Goal: Use online tool/utility: Use online tool/utility

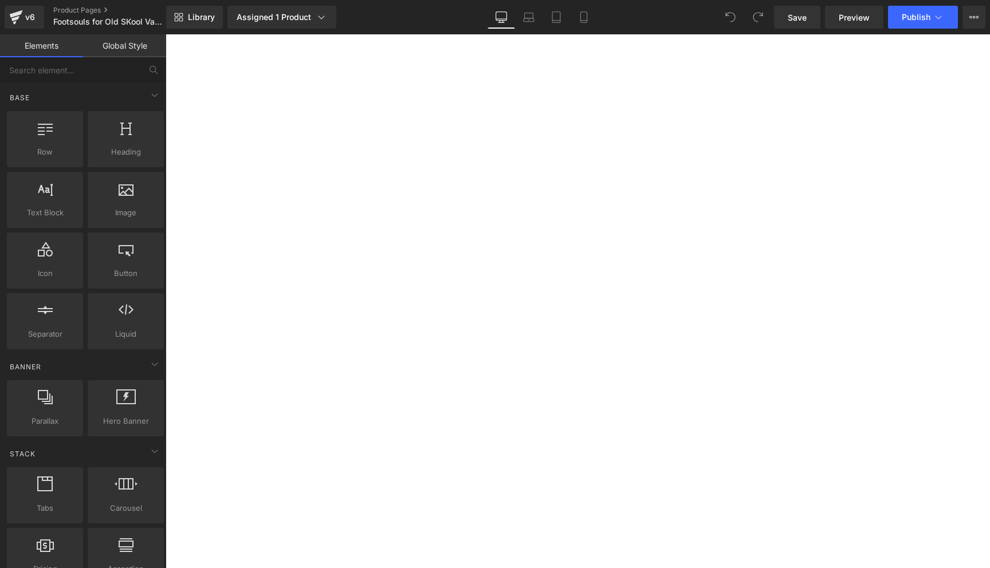
select select "4 Mens | 5.5 Womens"
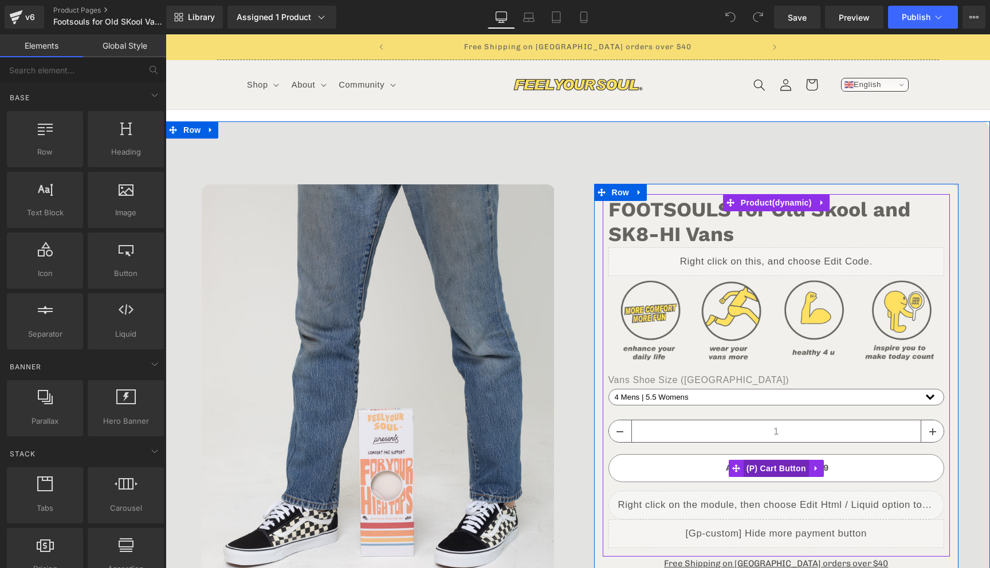
click at [778, 469] on span "(P) Cart Button" at bounding box center [775, 468] width 65 height 17
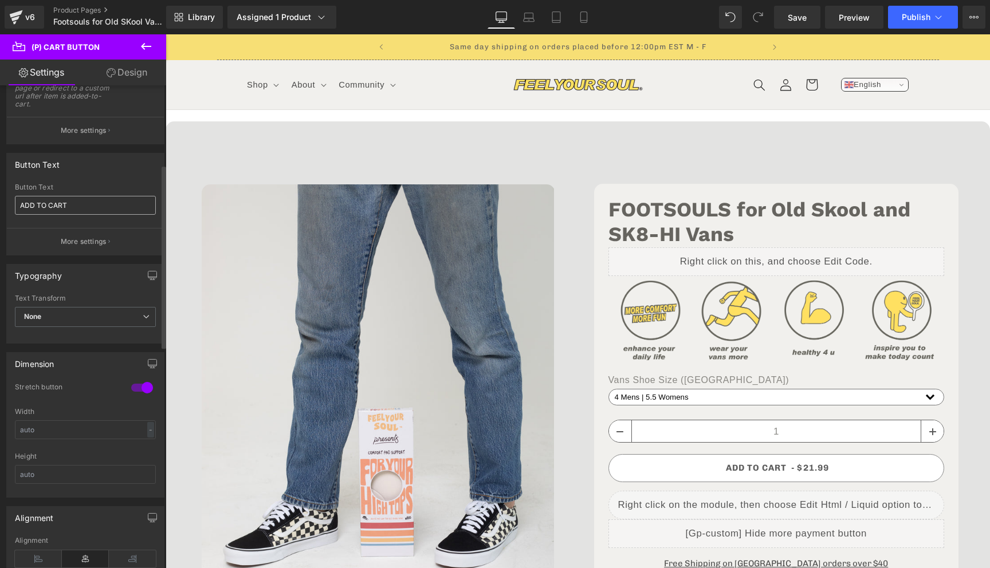
scroll to position [208, 0]
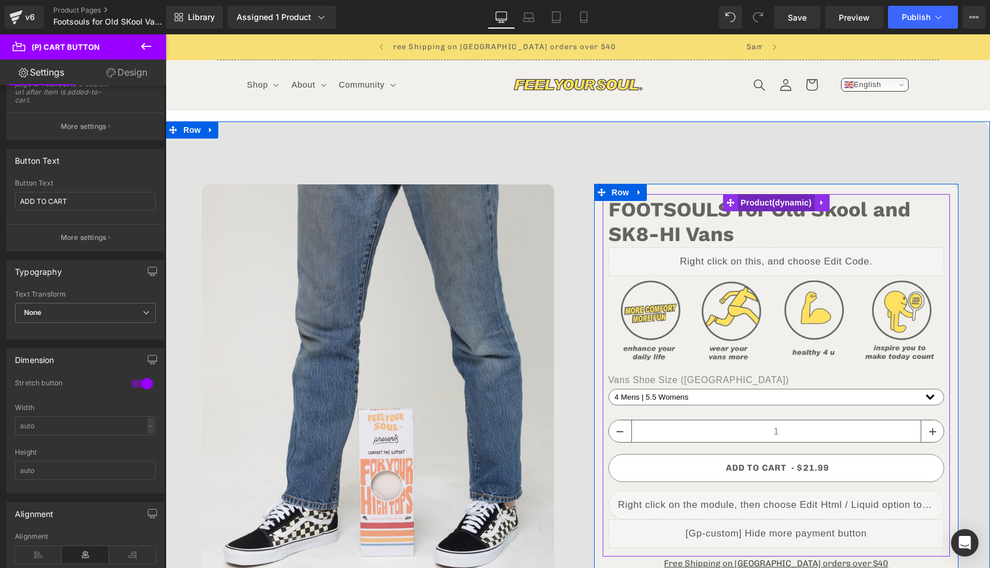
click at [764, 207] on span "Product" at bounding box center [776, 202] width 77 height 17
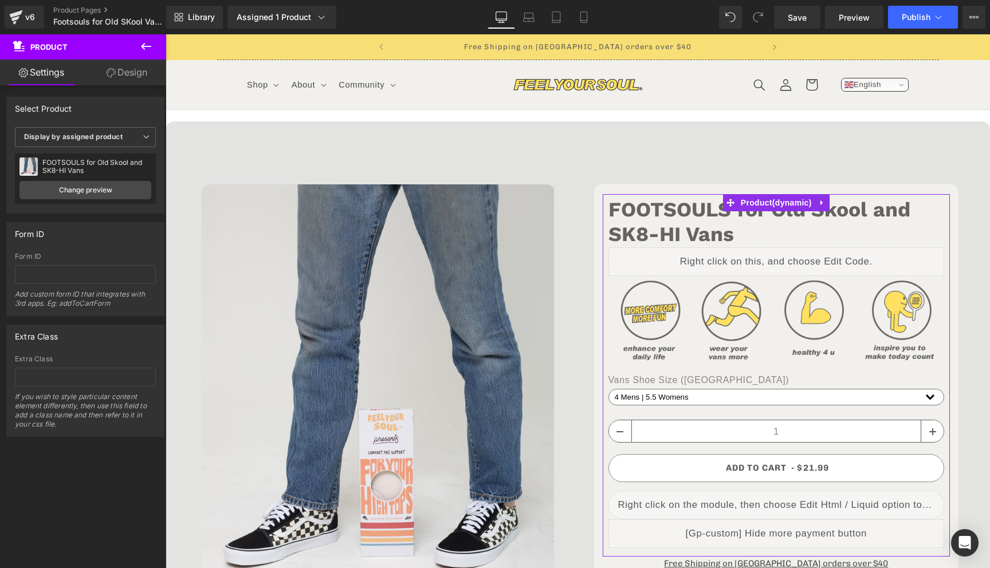
click at [132, 74] on link "Design" at bounding box center [126, 73] width 83 height 26
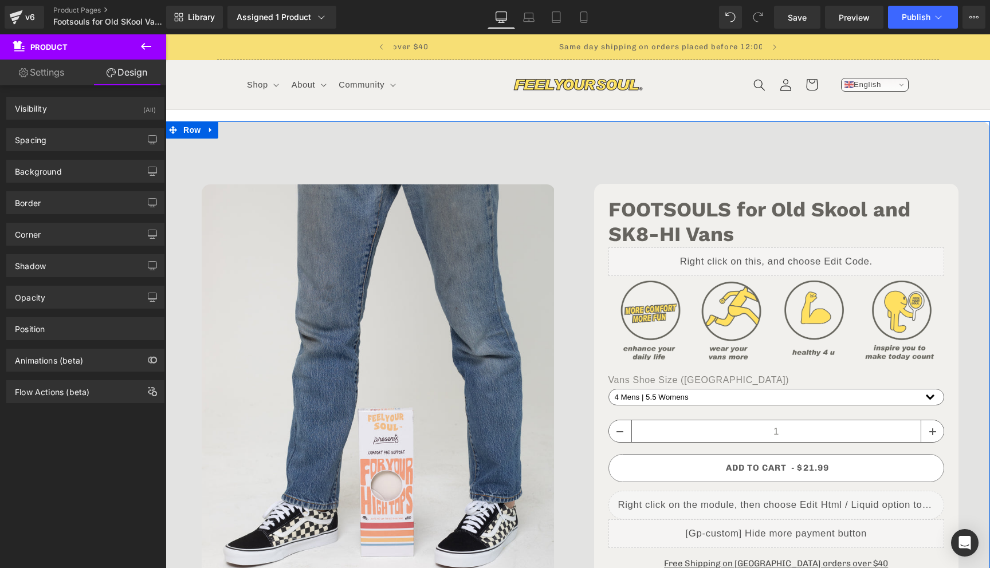
click at [672, 137] on div "‹" at bounding box center [578, 469] width 824 height 696
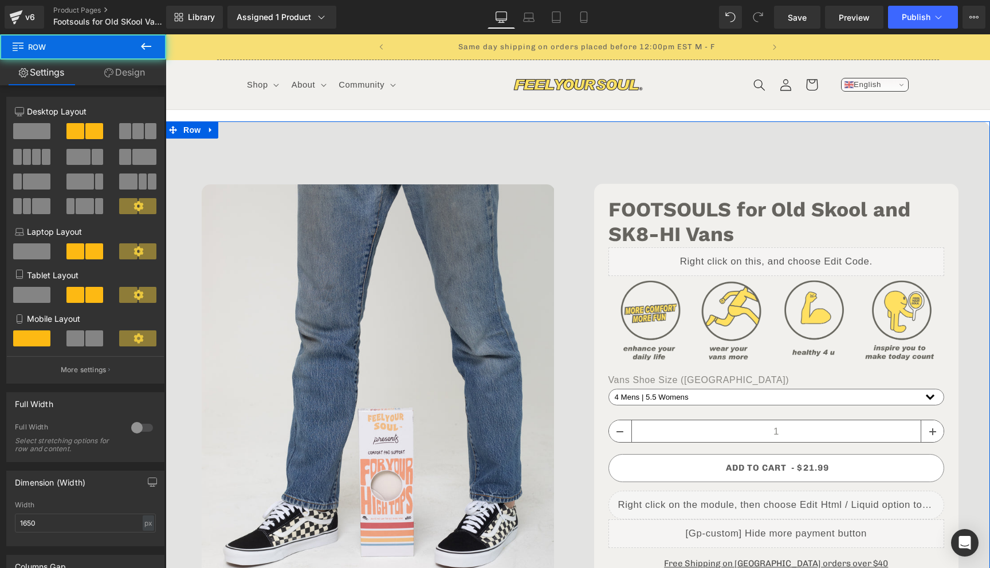
scroll to position [0, 372]
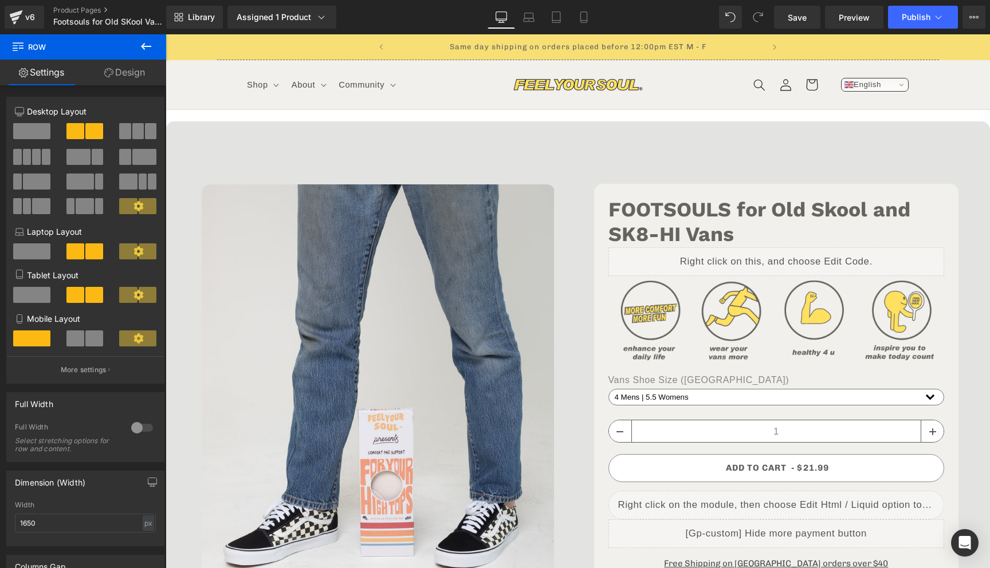
click at [148, 45] on icon at bounding box center [146, 47] width 14 height 14
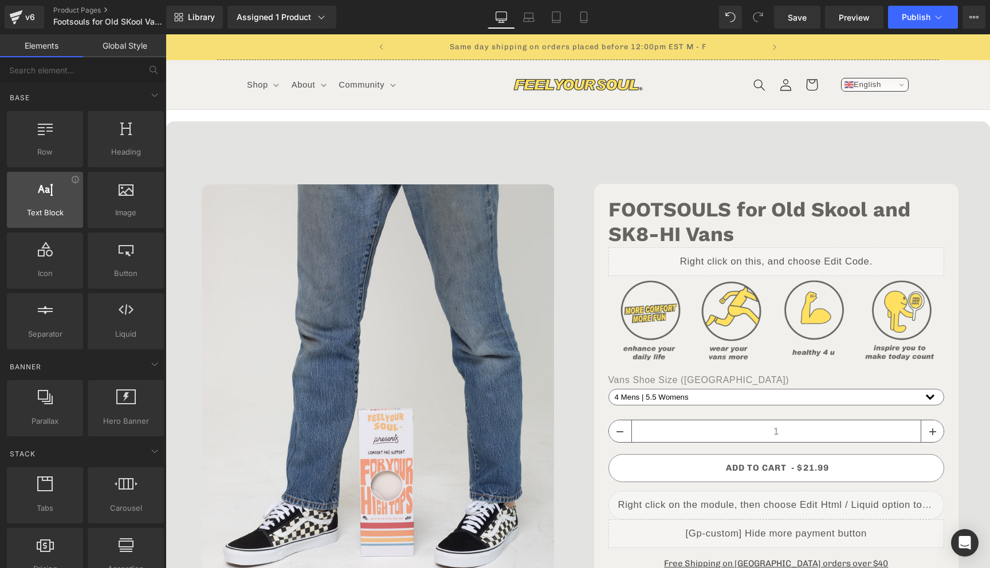
click at [51, 206] on div at bounding box center [44, 194] width 69 height 26
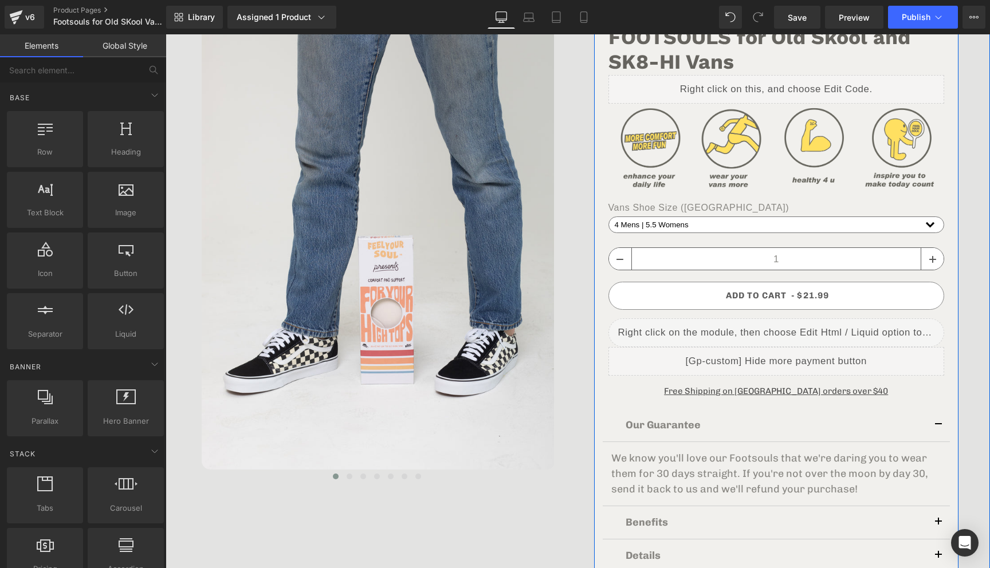
scroll to position [186, 0]
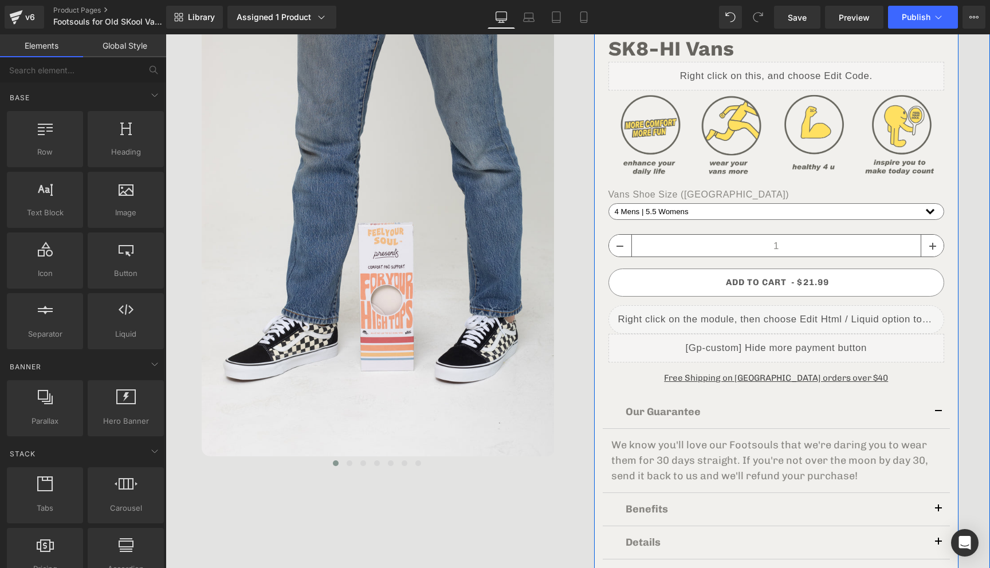
click at [757, 448] on p "We know you'll love our Footsouls that we're daring you to wear them for 30 day…" at bounding box center [776, 461] width 330 height 46
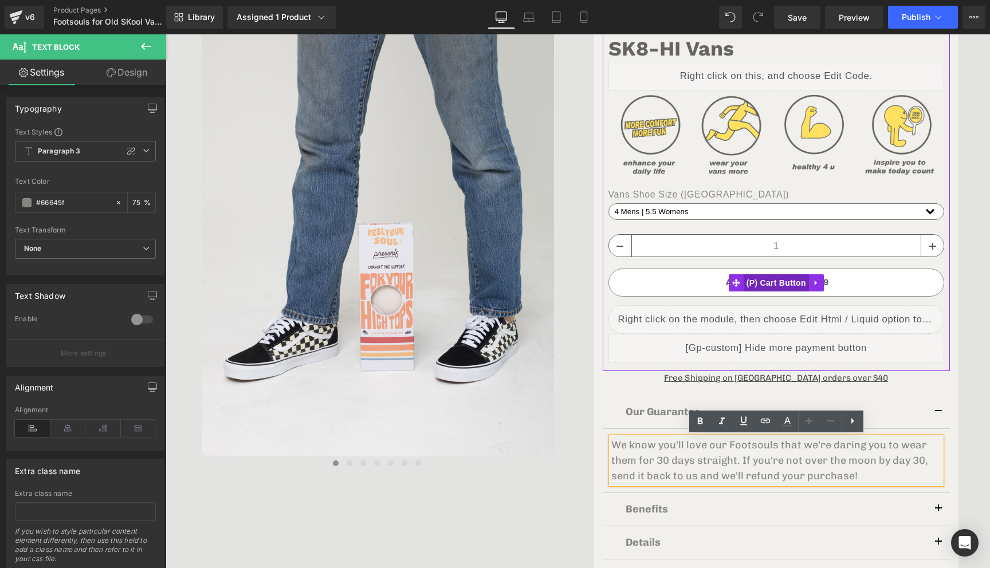
scroll to position [0, 372]
click at [774, 280] on span "(P) Cart Button" at bounding box center [775, 282] width 65 height 17
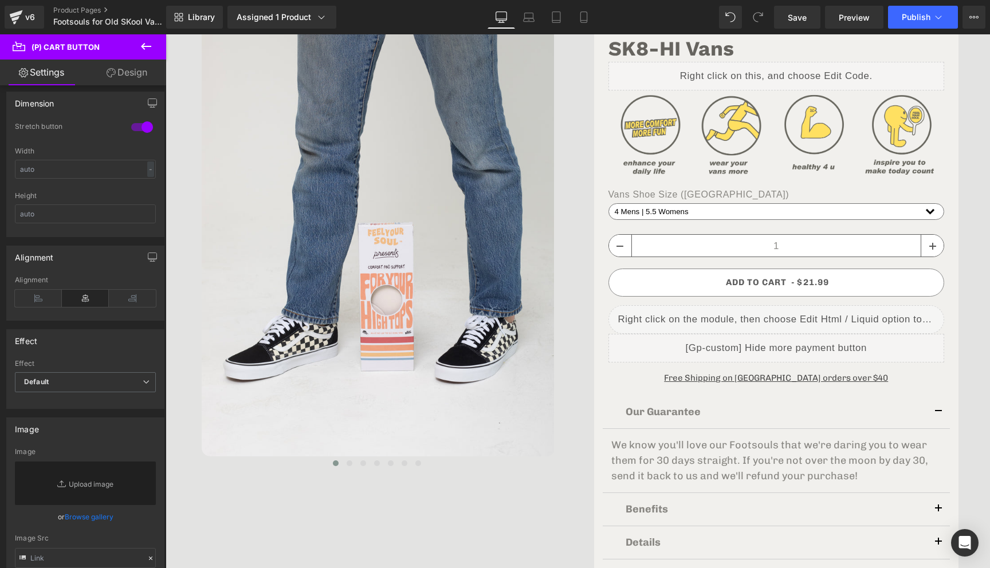
scroll to position [0, 0]
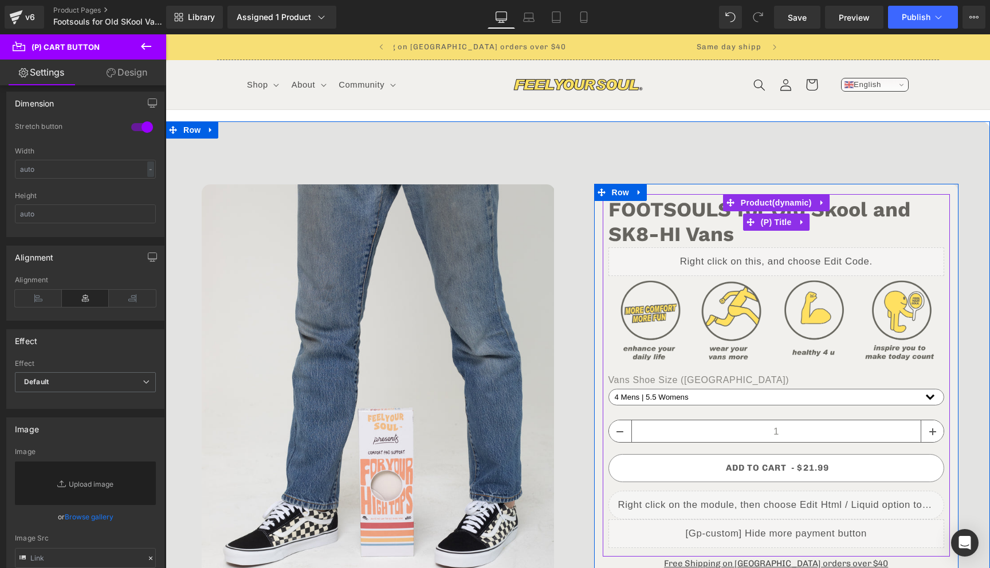
click at [675, 221] on link "FOOTSOULS for Old Skool and SK8-HI Vans" at bounding box center [776, 222] width 336 height 49
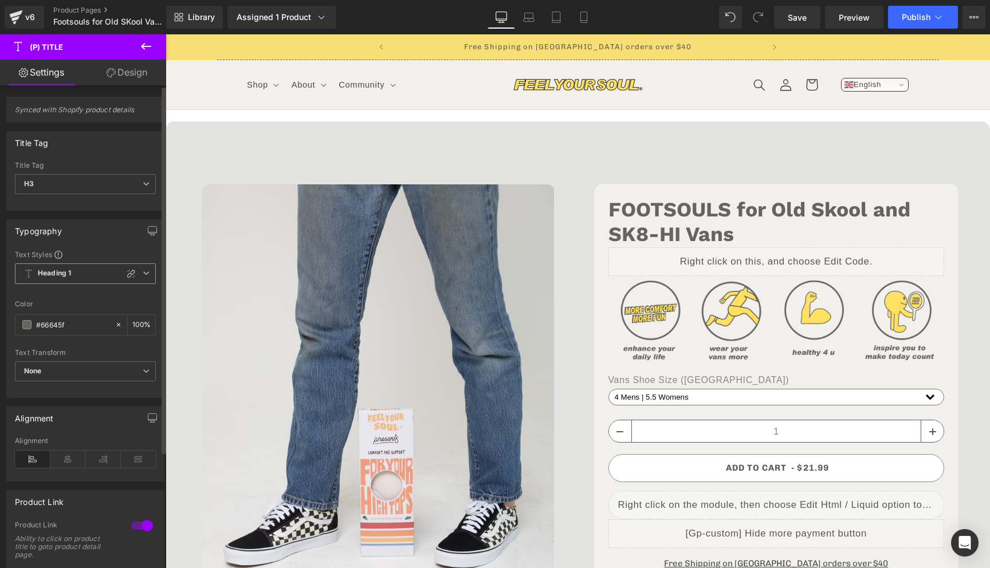
click at [85, 271] on span "Heading 1" at bounding box center [85, 273] width 141 height 21
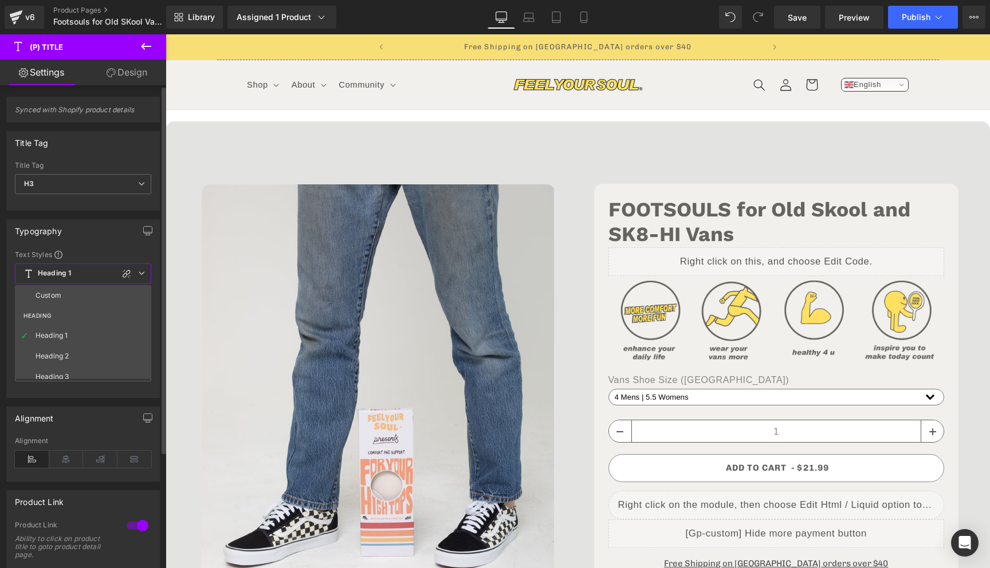
click at [105, 246] on div "Typography Text Styles Custom HEADING Heading 1 Heading 2 Heading 3 Heading 4 H…" at bounding box center [83, 308] width 154 height 179
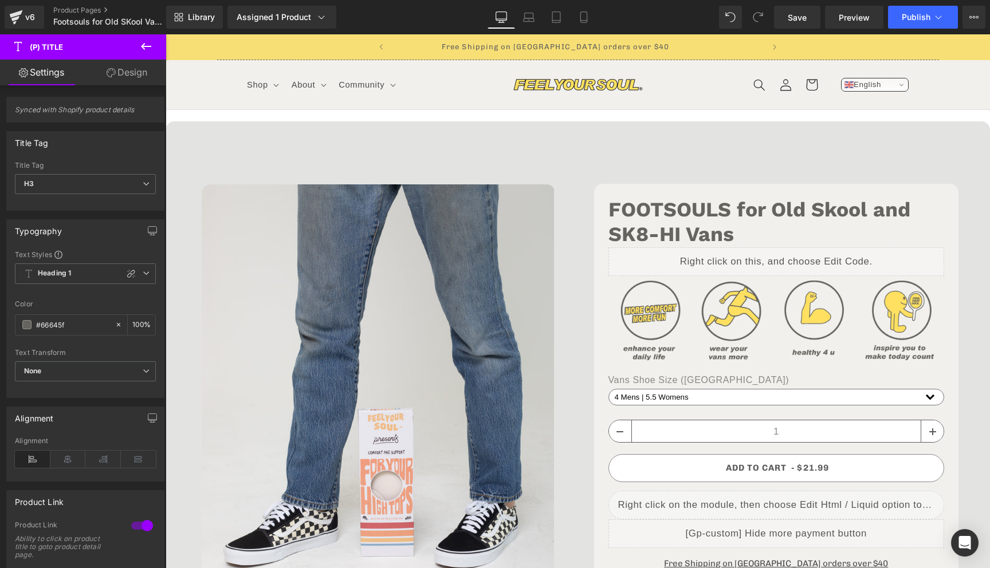
click at [146, 49] on icon at bounding box center [146, 47] width 14 height 14
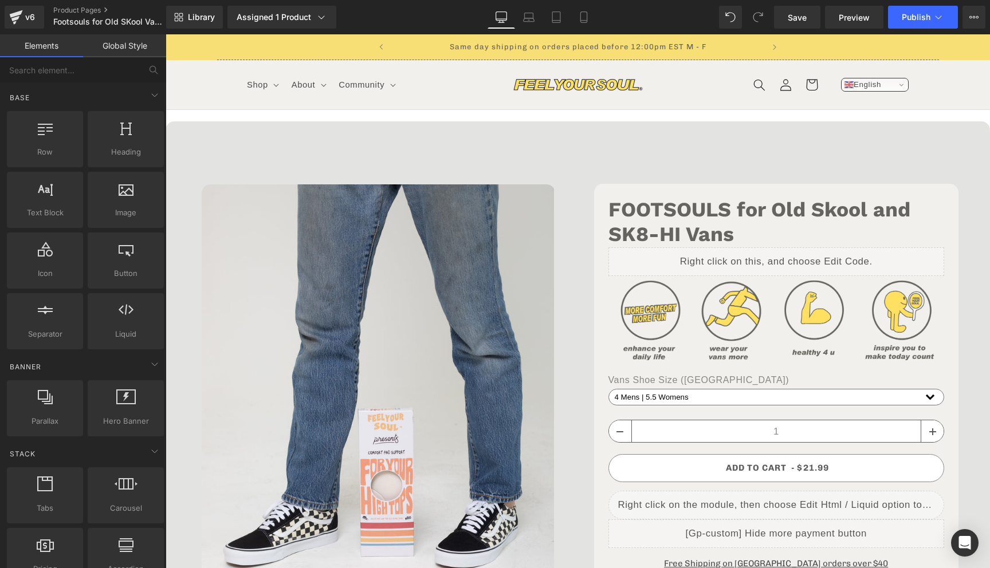
scroll to position [0, 372]
click at [132, 46] on link "Global Style" at bounding box center [124, 45] width 83 height 23
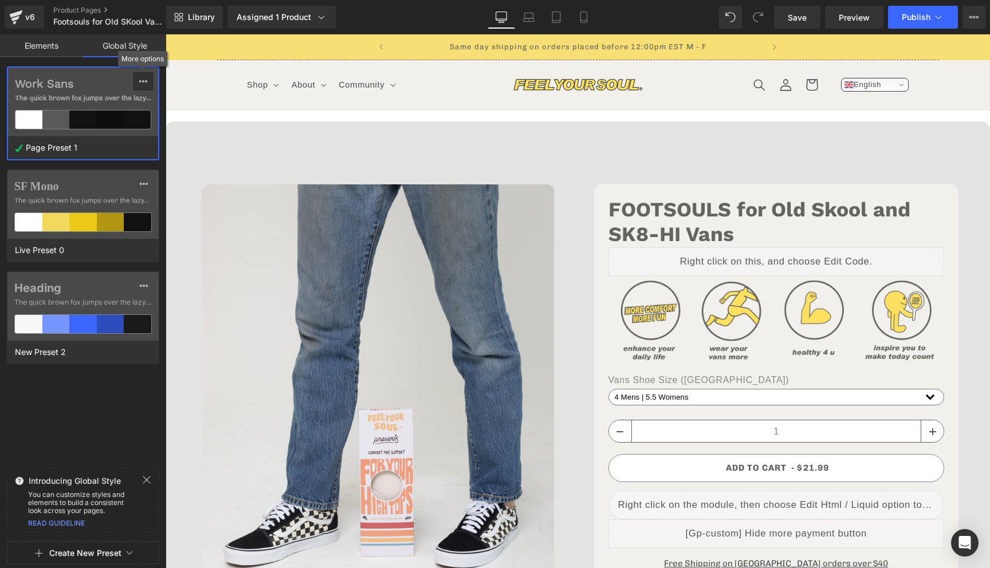
click at [142, 83] on icon at bounding box center [143, 81] width 9 height 9
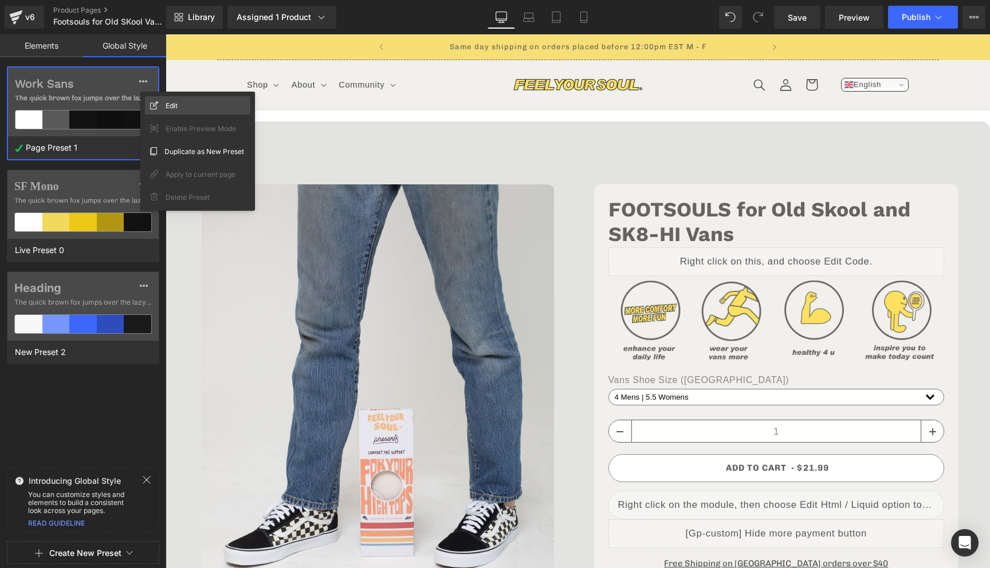
click at [177, 103] on span "Edit" at bounding box center [172, 106] width 12 height 12
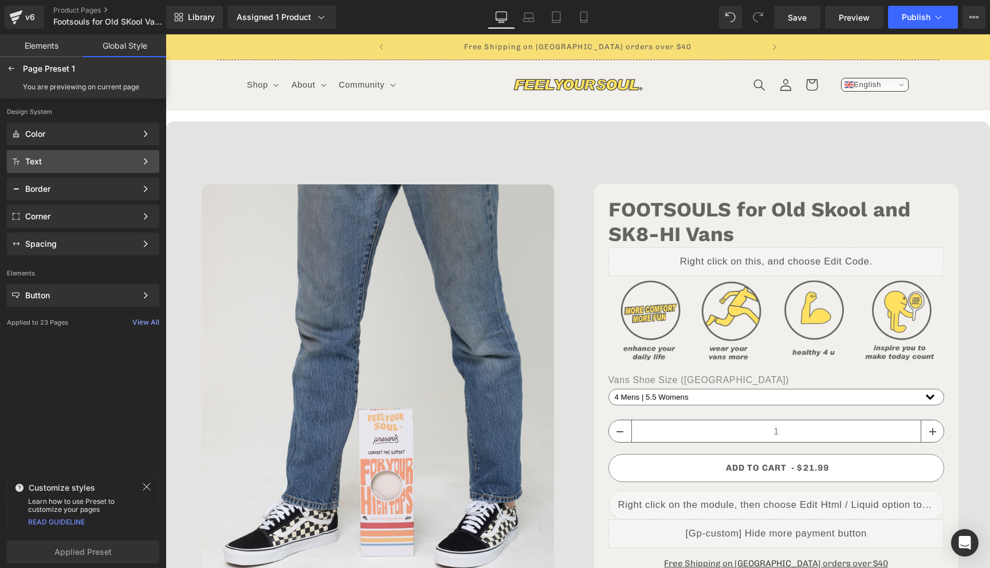
scroll to position [0, 0]
click at [115, 159] on div "Text" at bounding box center [80, 161] width 111 height 9
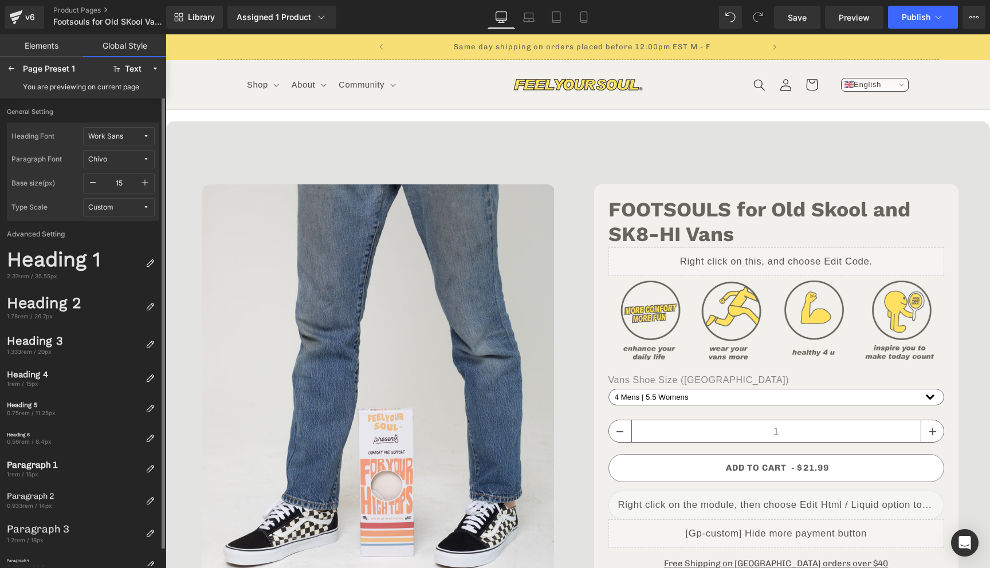
scroll to position [0, 372]
click at [111, 156] on span "Chivo" at bounding box center [115, 159] width 54 height 9
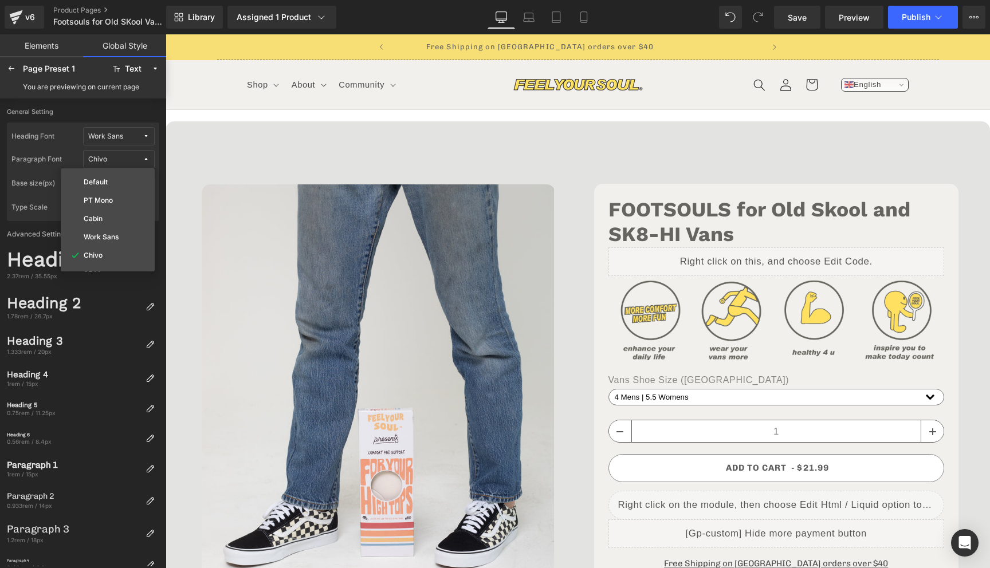
scroll to position [0, 4]
click at [710, 108] on header "Shop Shop Shop Converse + Vans Footsouls Shop Converse + Vans Footsouls" at bounding box center [578, 84] width 722 height 49
click at [31, 14] on div "v6" at bounding box center [30, 17] width 14 height 15
